Goal: Task Accomplishment & Management: Use online tool/utility

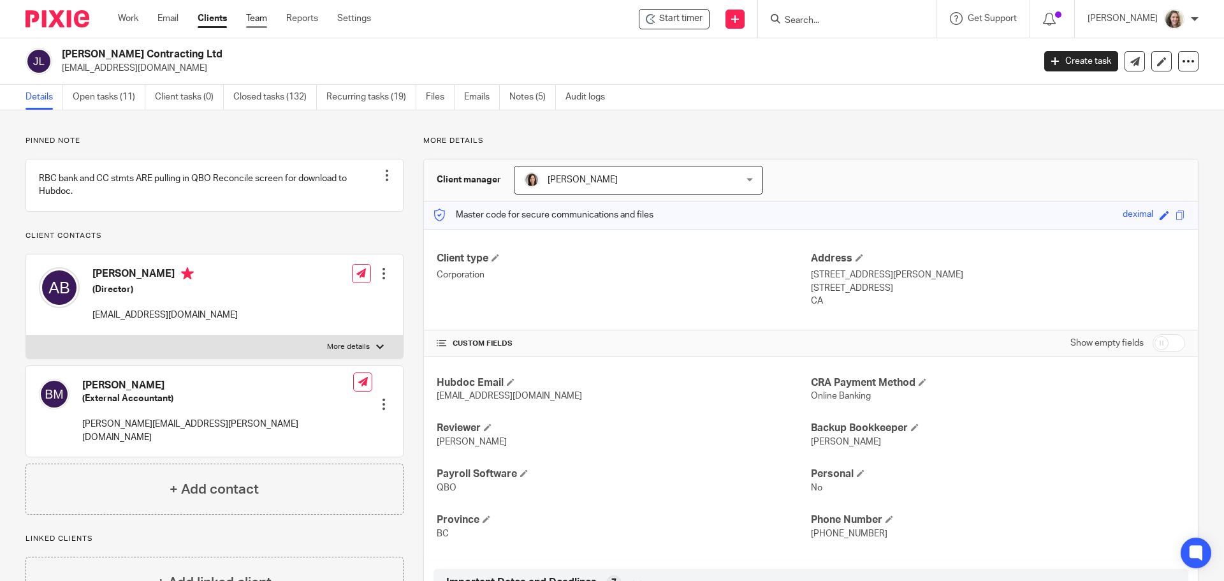
click at [249, 17] on link "Team" at bounding box center [256, 18] width 21 height 13
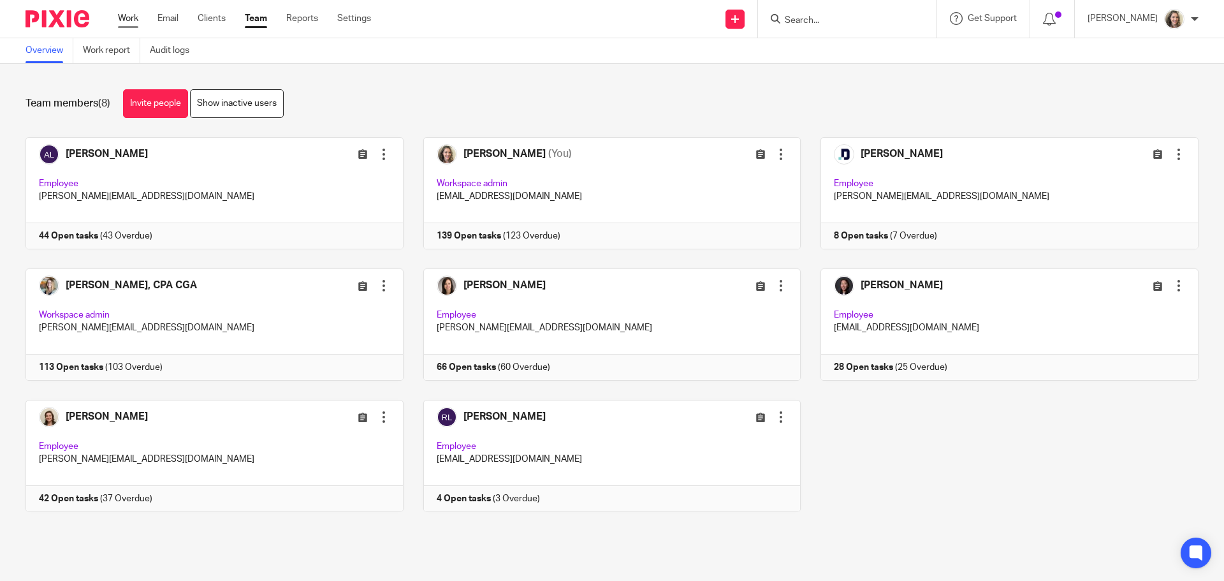
click at [121, 15] on link "Work" at bounding box center [128, 18] width 20 height 13
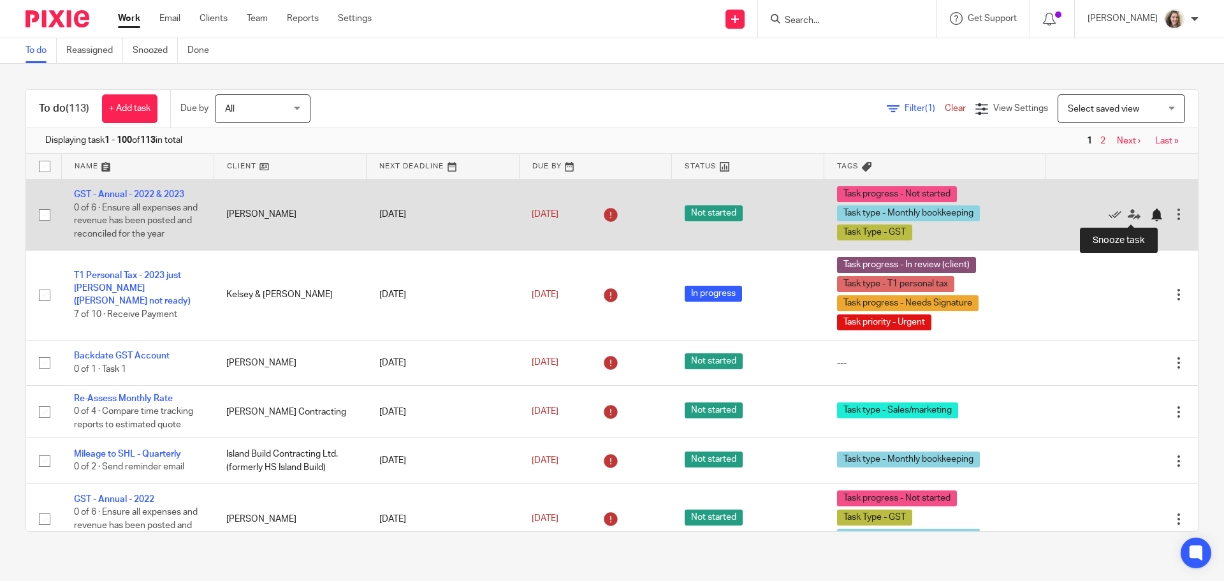
click at [1150, 215] on div at bounding box center [1156, 214] width 13 height 13
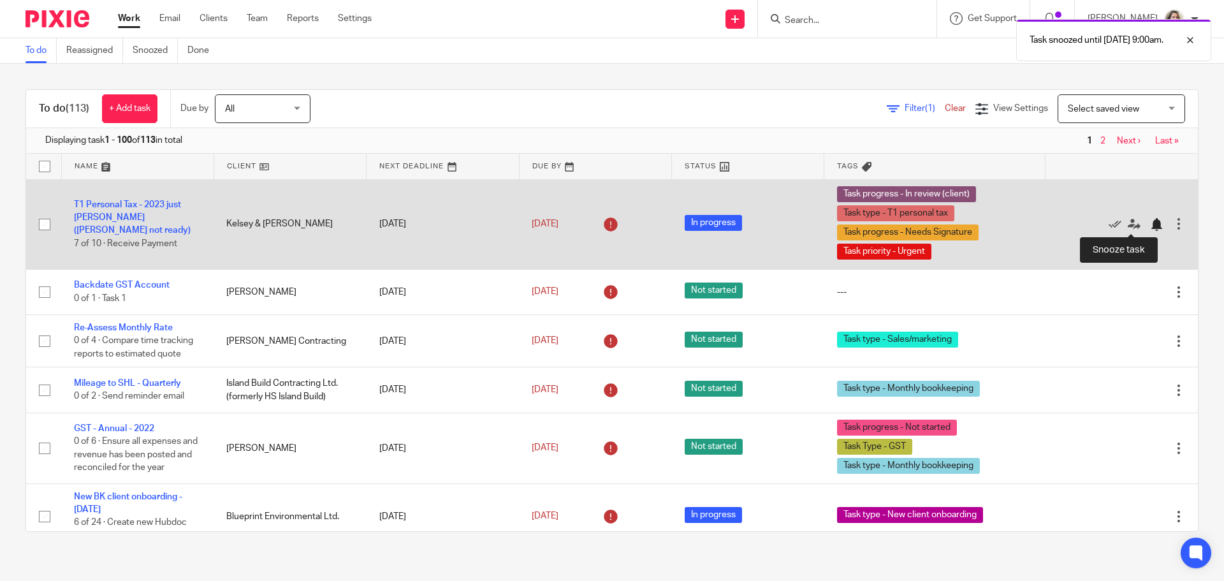
click at [1150, 227] on div at bounding box center [1156, 224] width 13 height 13
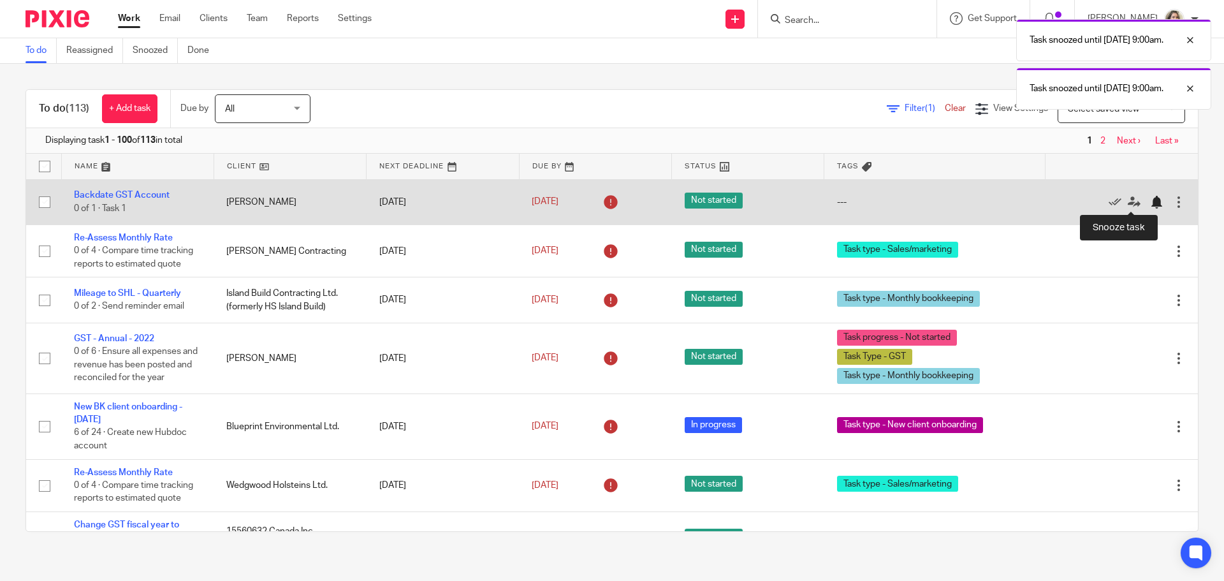
click at [1150, 205] on div at bounding box center [1156, 202] width 13 height 13
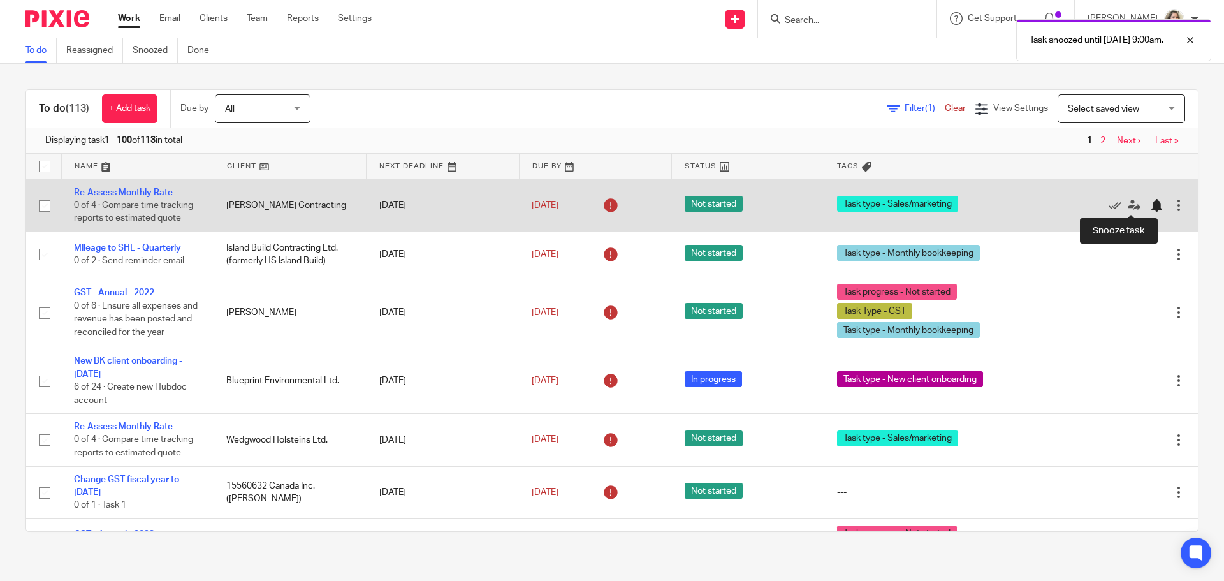
click at [1150, 203] on div at bounding box center [1156, 205] width 13 height 13
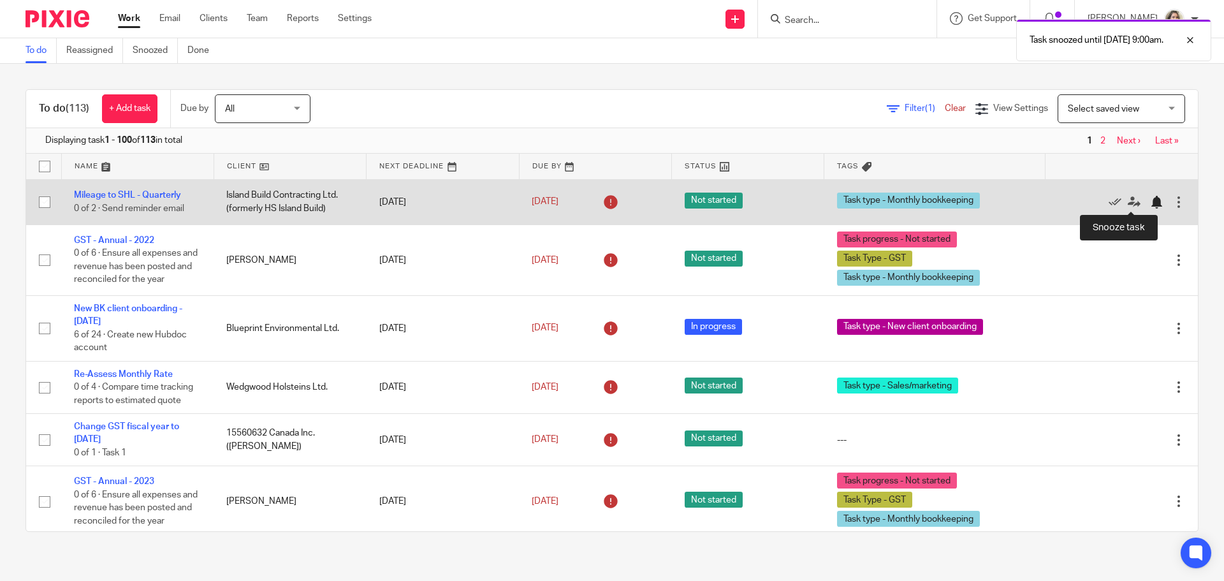
click at [1150, 198] on div at bounding box center [1156, 202] width 13 height 13
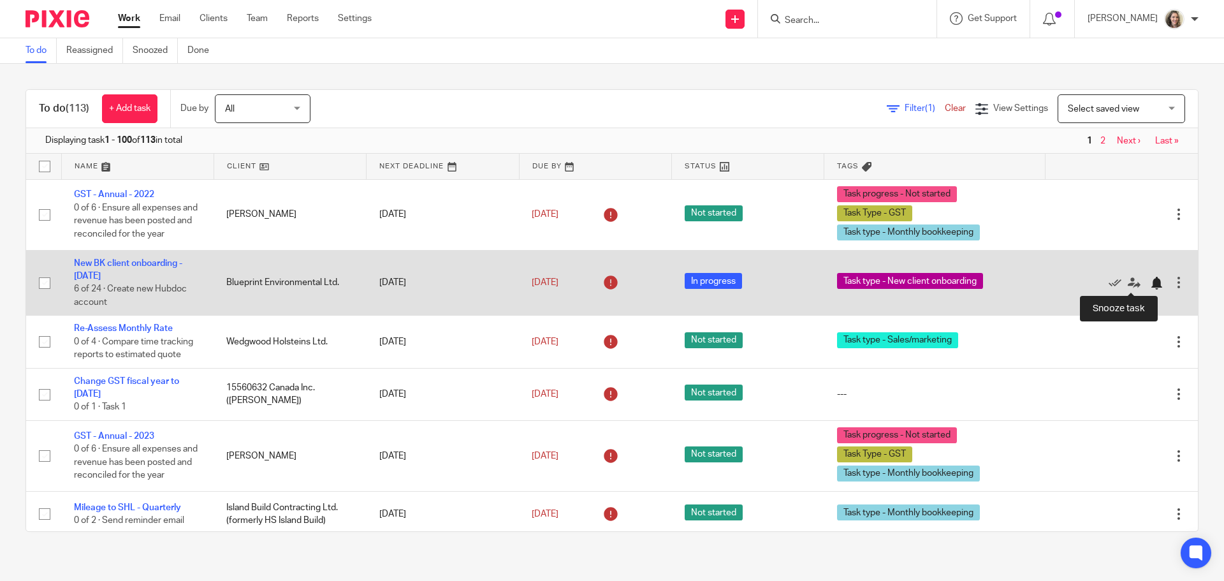
click at [1150, 279] on div at bounding box center [1156, 283] width 13 height 13
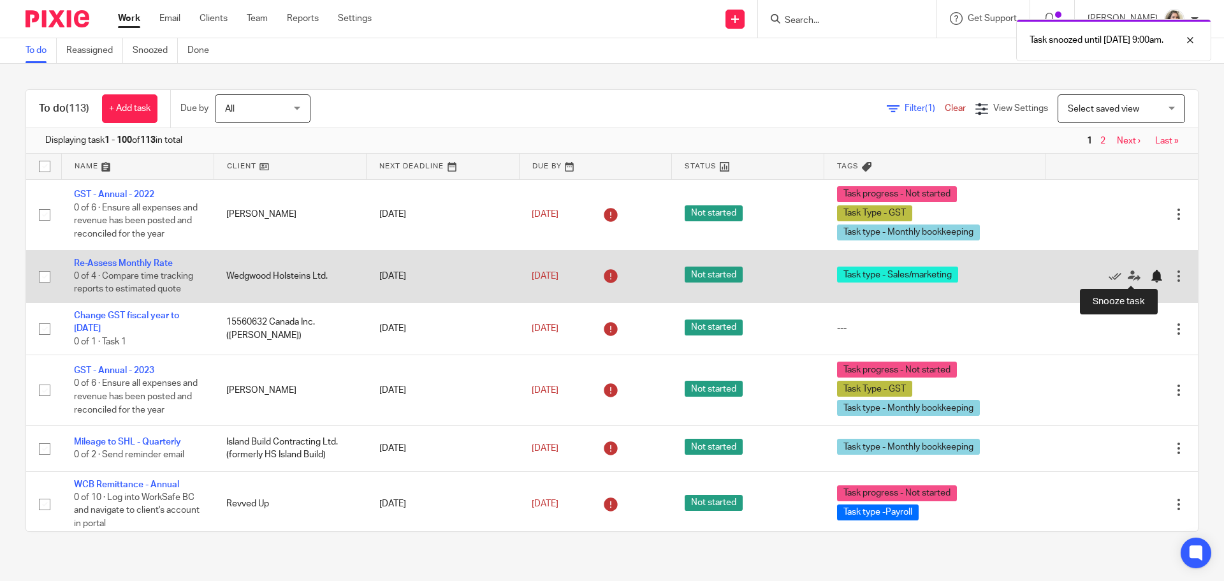
click at [1150, 277] on div at bounding box center [1156, 276] width 13 height 13
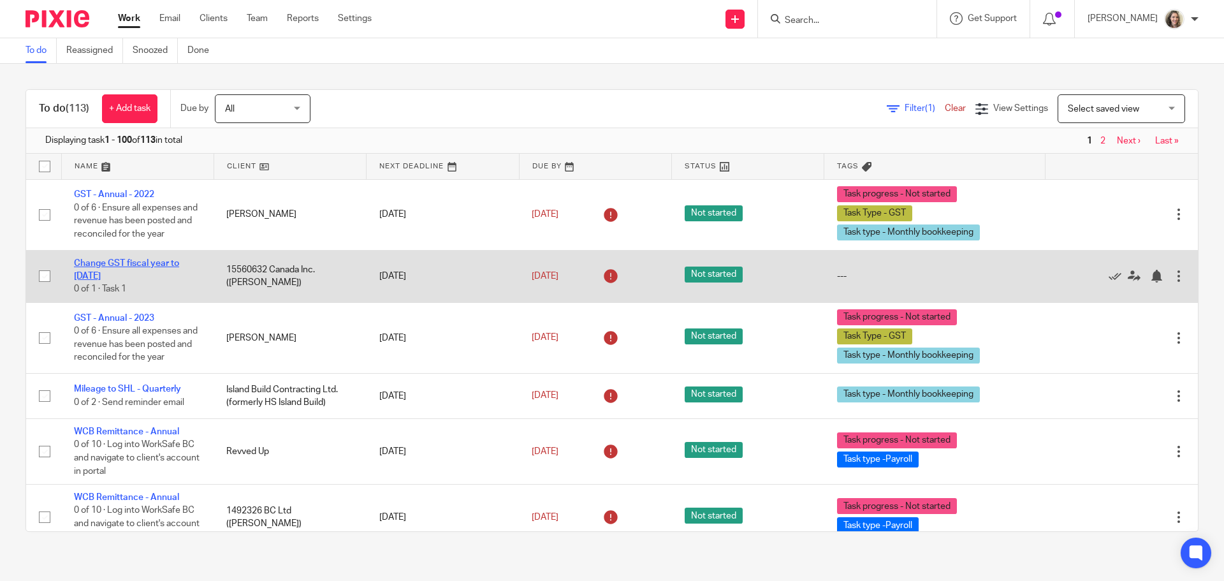
click at [94, 263] on link "Change GST fiscal year to Sep 30" at bounding box center [126, 270] width 105 height 22
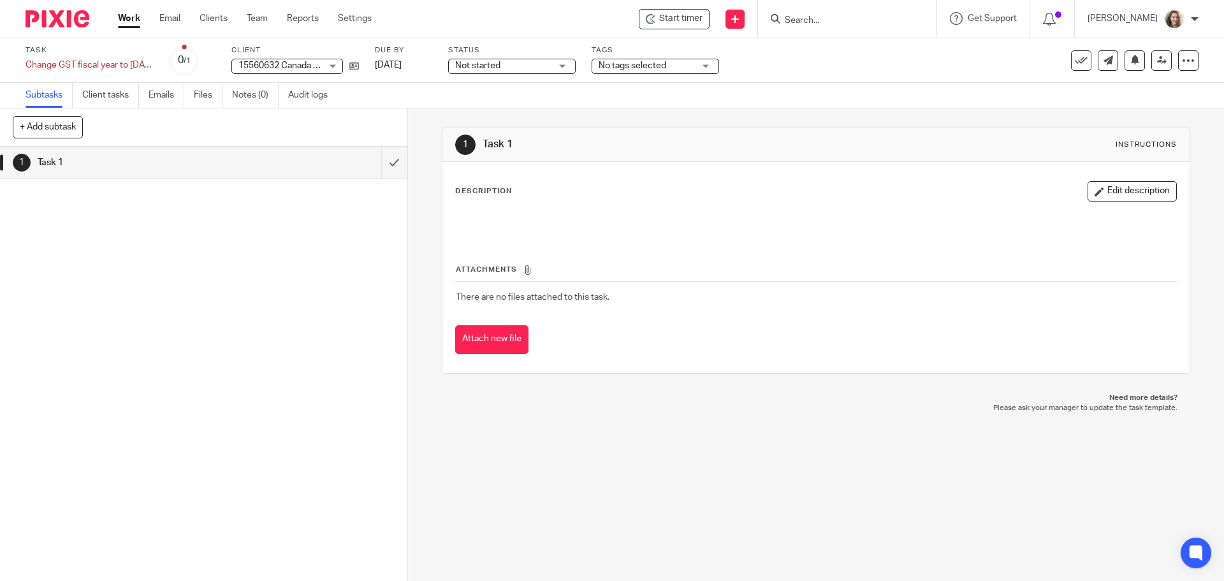
click at [734, 175] on div "Description Edit description Attachments There are no files attached to this ta…" at bounding box center [815, 267] width 747 height 211
click at [684, 15] on span "Start timer" at bounding box center [680, 18] width 43 height 13
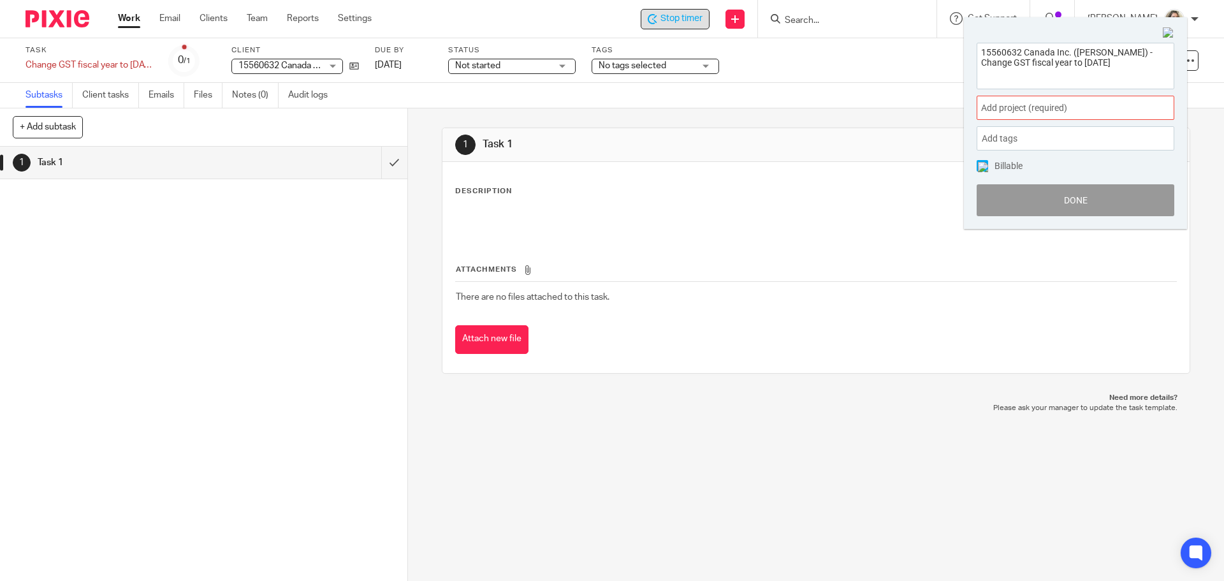
click at [1031, 100] on div "Add project (required) :" at bounding box center [1076, 108] width 198 height 24
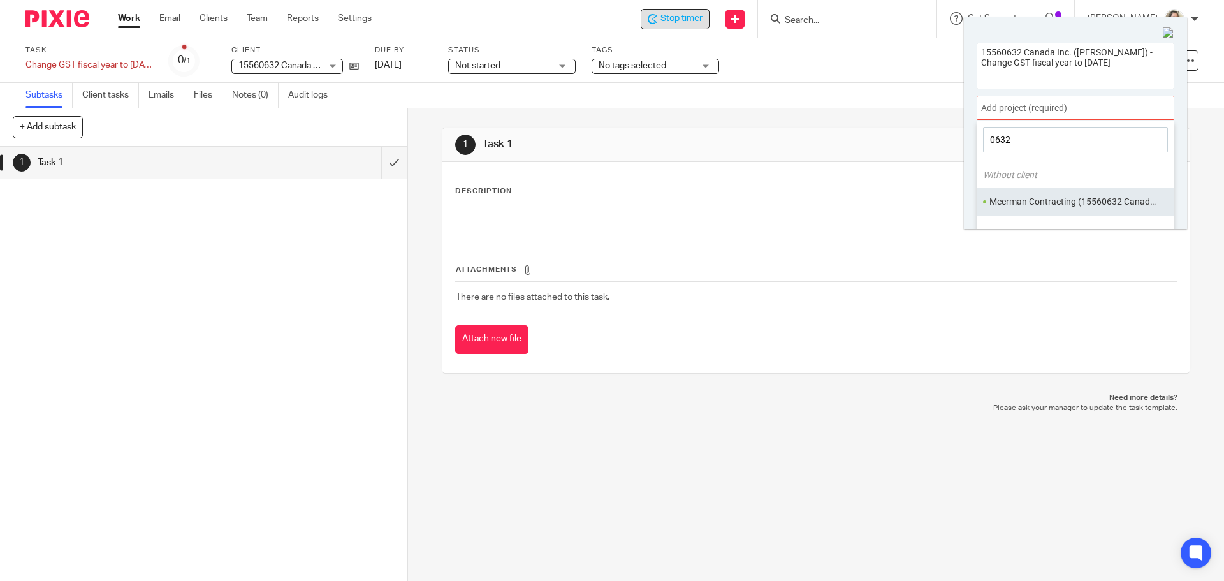
type input "0632"
click at [1069, 197] on li "Meerman Contracting (15560632 Canada Inc.)" at bounding box center [1072, 201] width 166 height 13
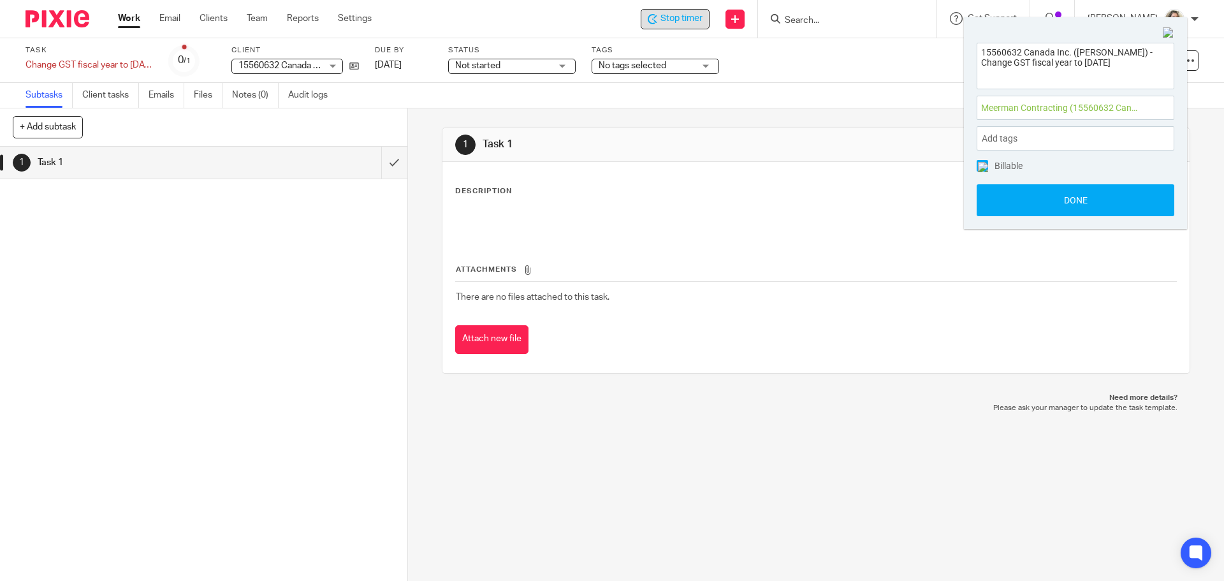
click at [1069, 197] on button "Done" at bounding box center [1076, 200] width 198 height 32
